Goal: Transaction & Acquisition: Subscribe to service/newsletter

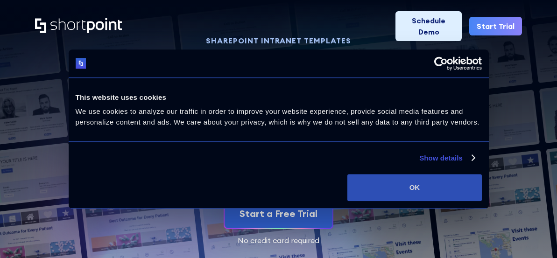
click at [403, 189] on button "OK" at bounding box center [414, 187] width 134 height 27
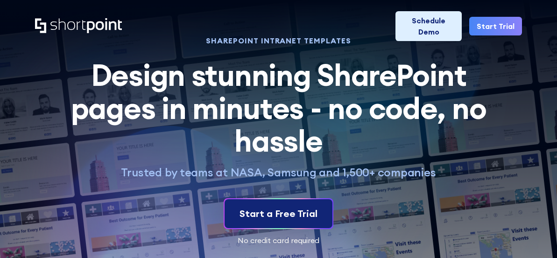
click at [306, 215] on div "Start a Free Trial" at bounding box center [279, 214] width 78 height 14
click at [259, 215] on div "Start a Free Trial" at bounding box center [279, 214] width 78 height 14
